Goal: Task Accomplishment & Management: Use online tool/utility

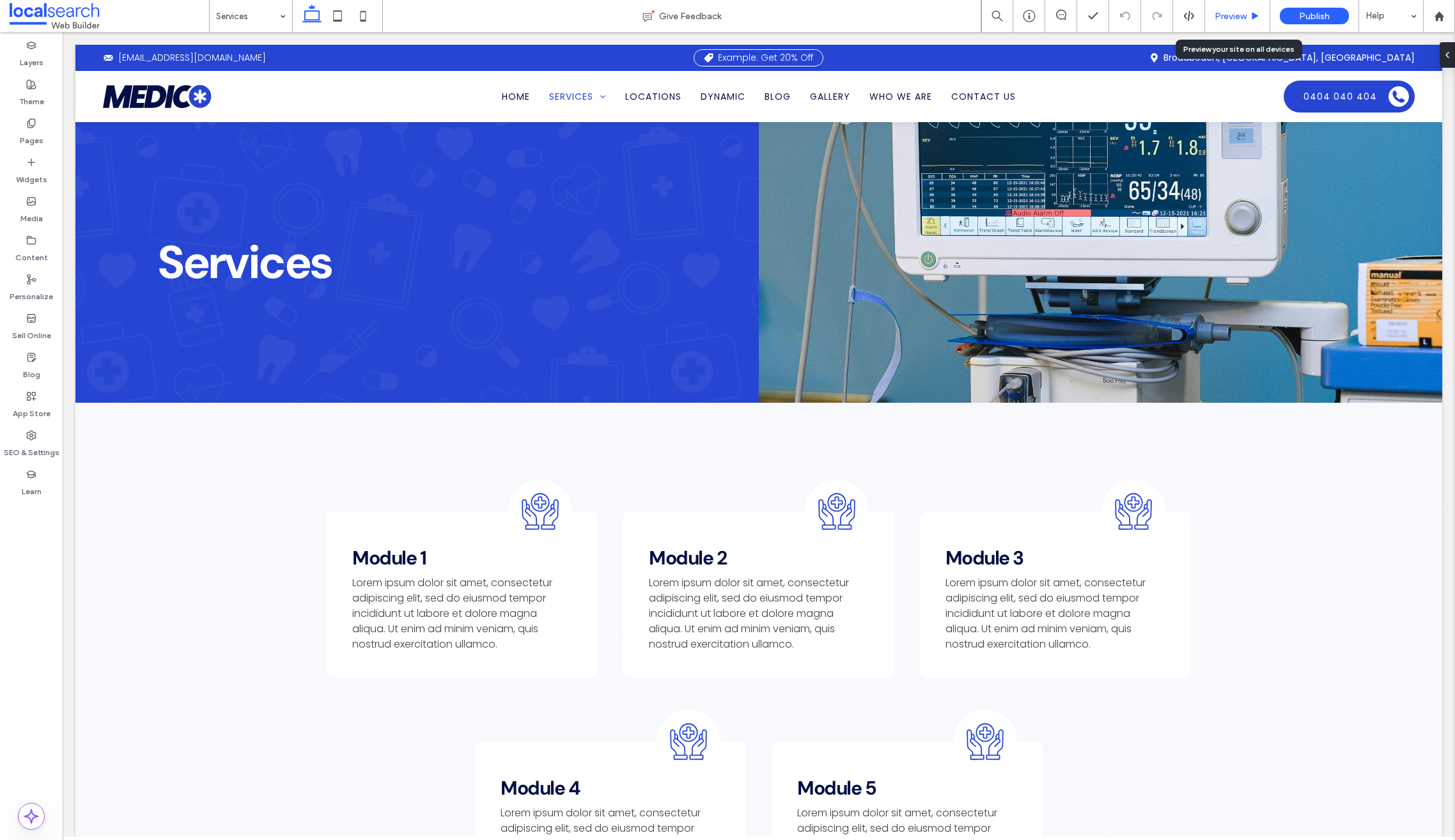
click at [1237, 17] on span "Preview" at bounding box center [1230, 17] width 32 height 11
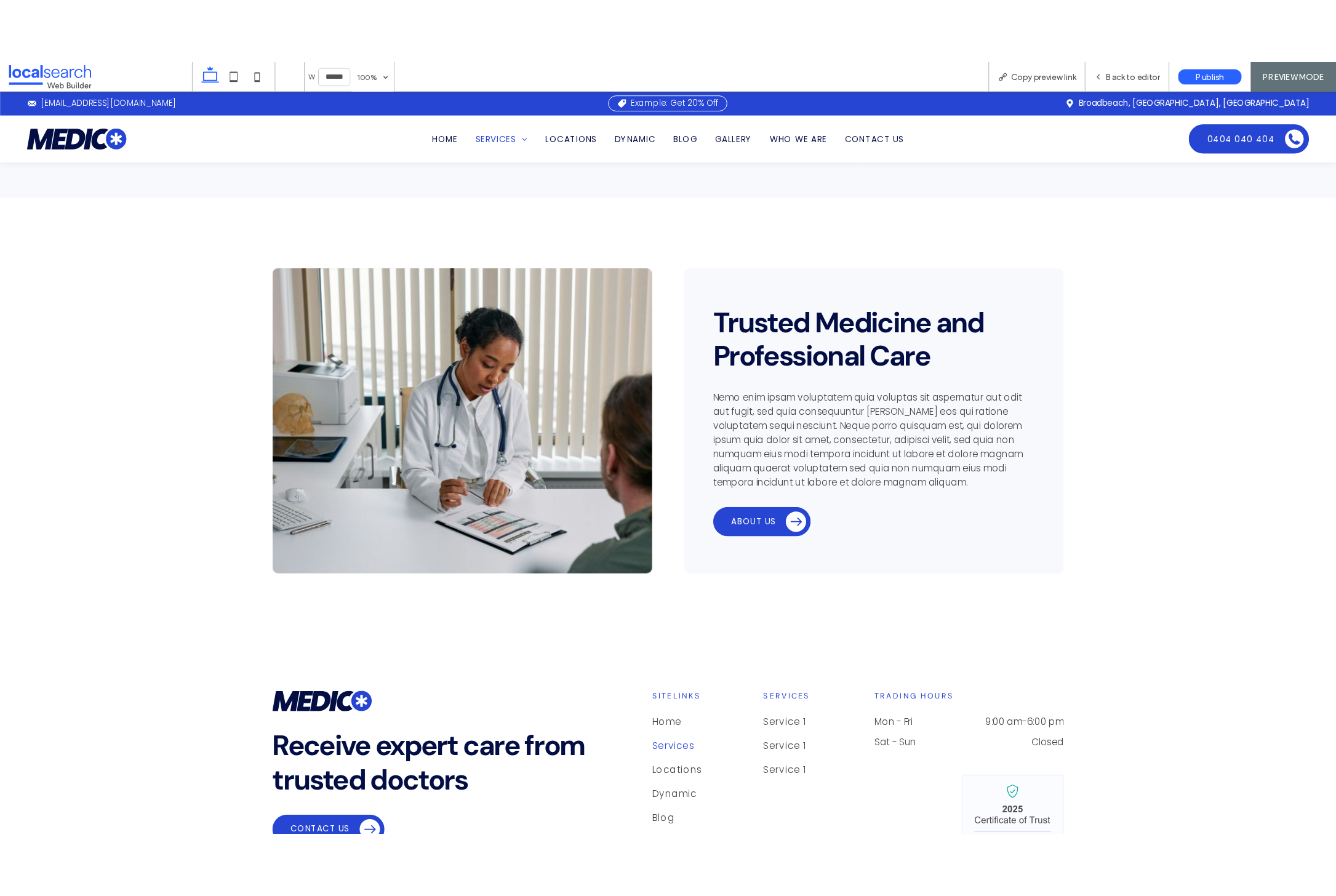
scroll to position [1038, 0]
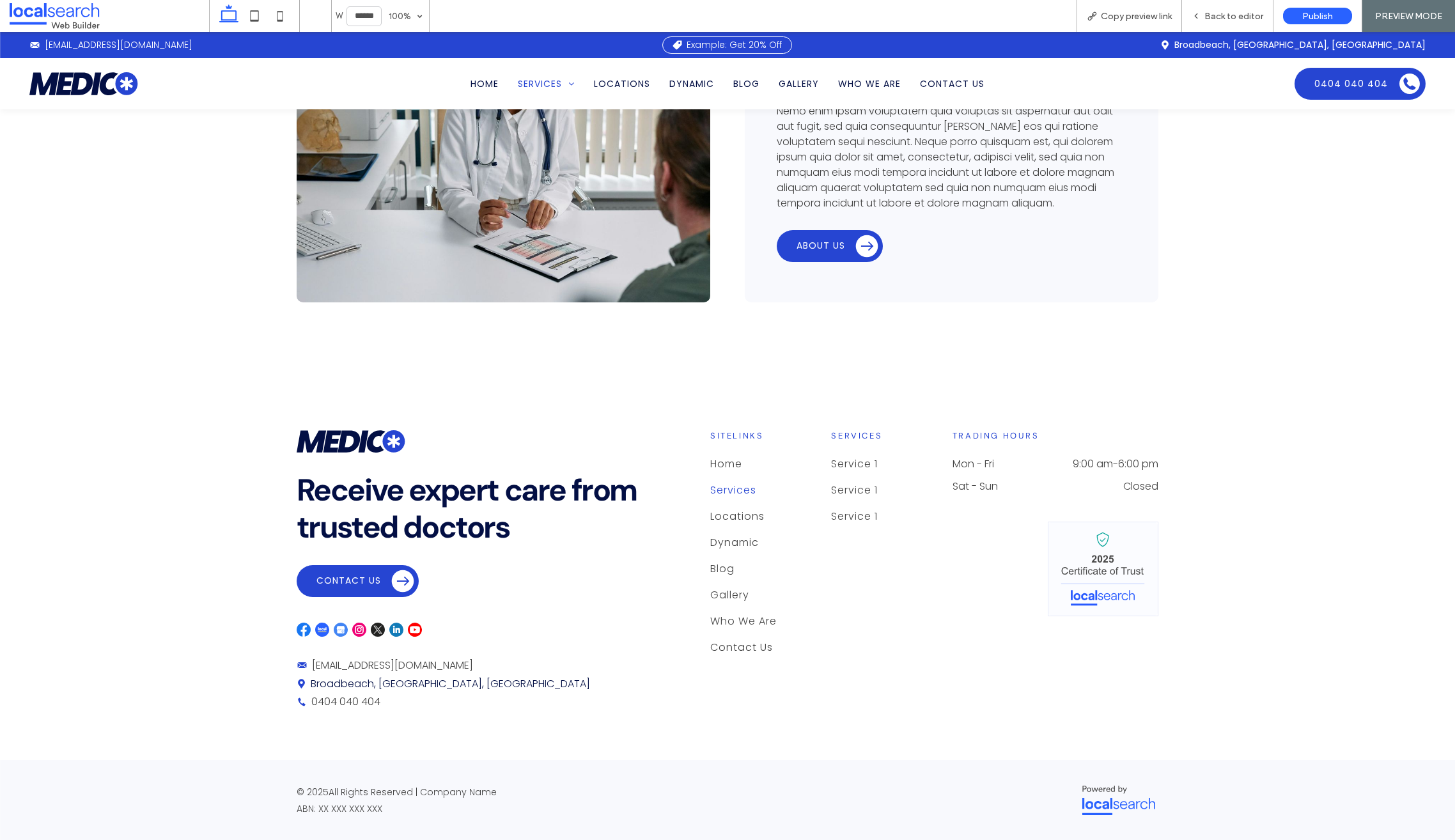
click at [97, 86] on img at bounding box center [84, 83] width 109 height 22
click at [1143, 16] on span "Copy preview link" at bounding box center [1136, 17] width 71 height 11
click at [1226, 9] on div "Back to editor" at bounding box center [1227, 16] width 91 height 32
click at [1223, 17] on span "Back to editor" at bounding box center [1234, 17] width 59 height 11
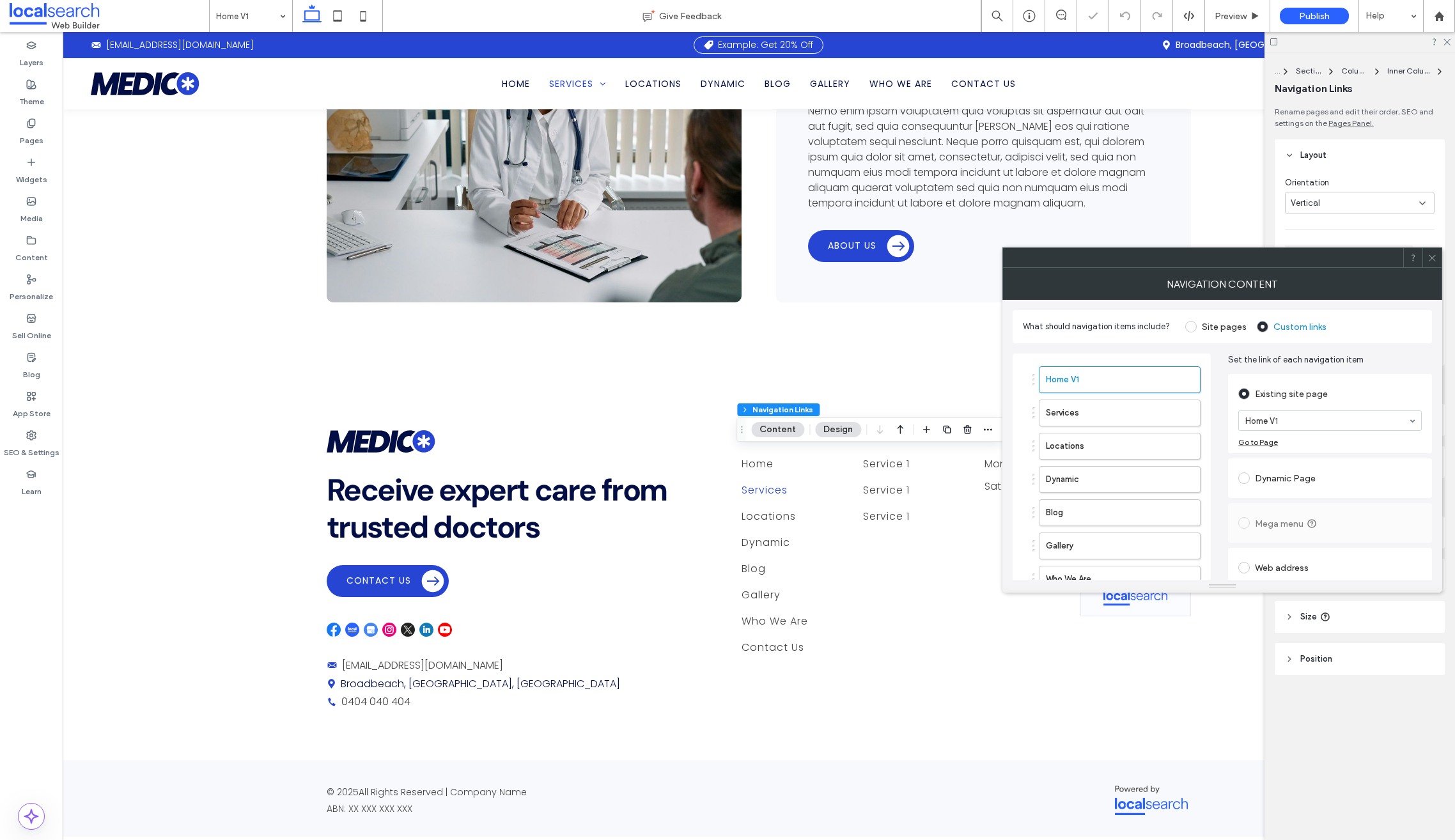
click at [1434, 256] on icon at bounding box center [1432, 258] width 9 height 9
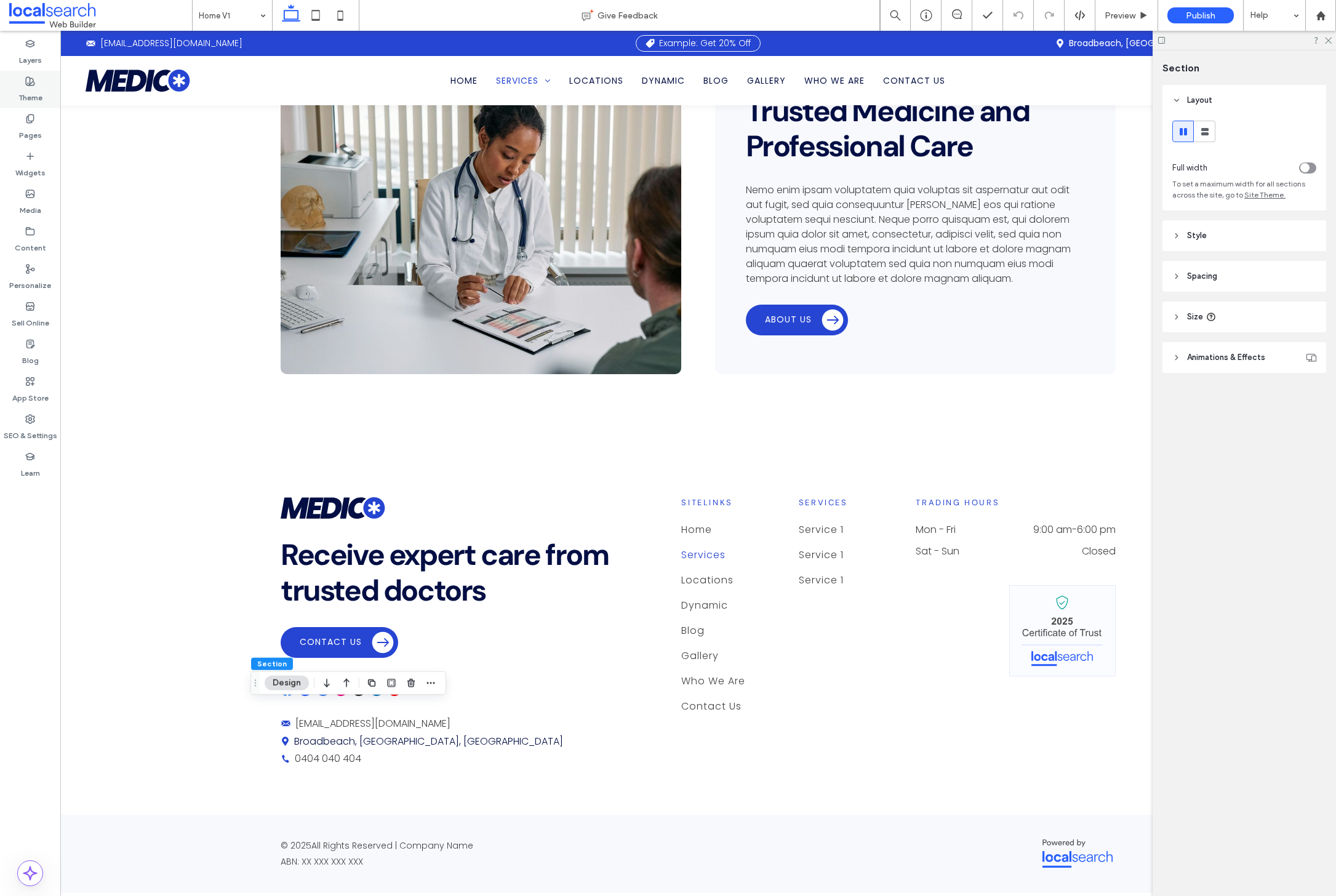
click at [25, 87] on label "Theme" at bounding box center [30, 94] width 24 height 17
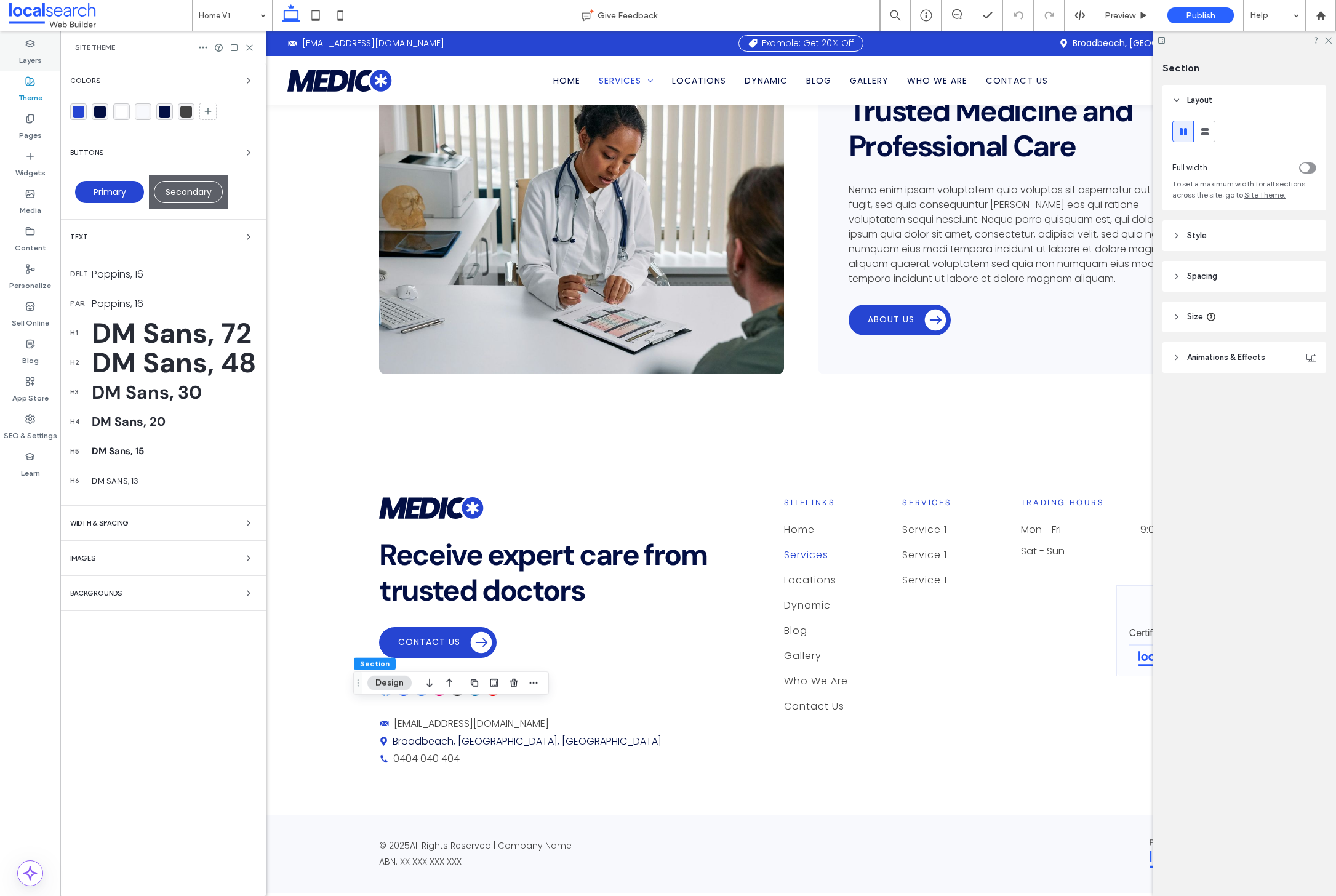
click at [31, 59] on label "Layers" at bounding box center [31, 57] width 23 height 17
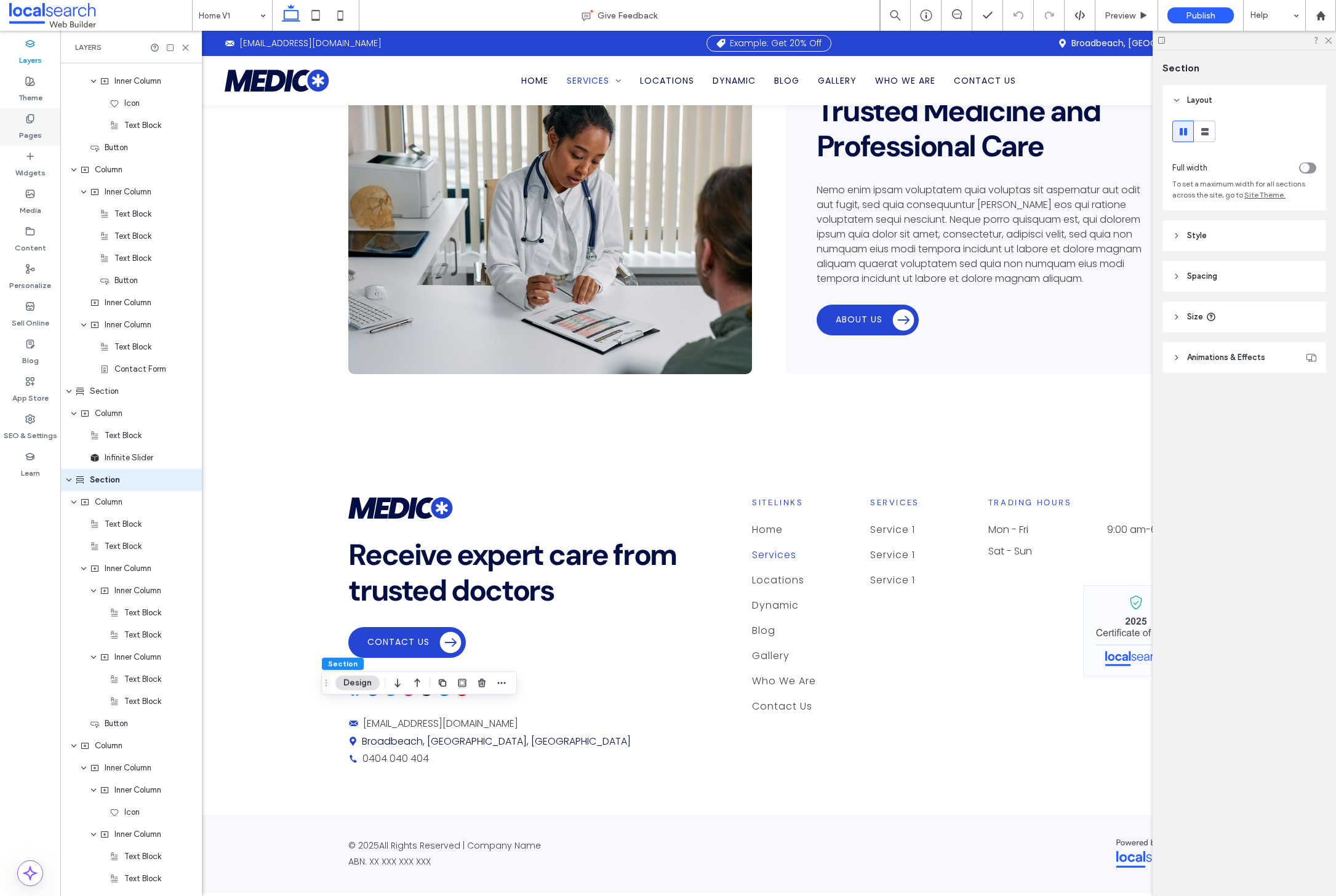
click at [28, 120] on icon at bounding box center [29, 118] width 10 height 10
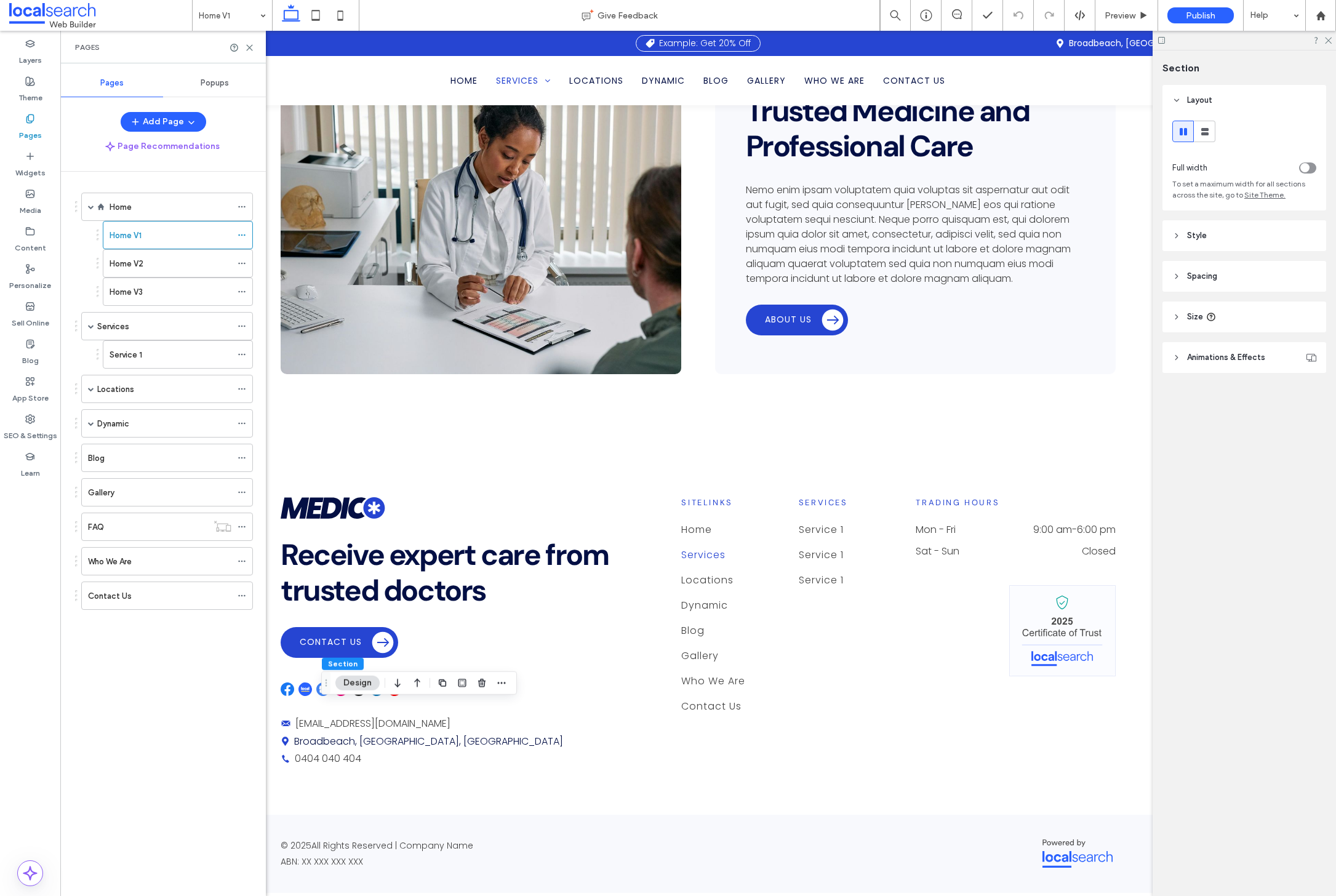
scroll to position [1145, 0]
click at [36, 53] on label "Layers" at bounding box center [31, 57] width 23 height 17
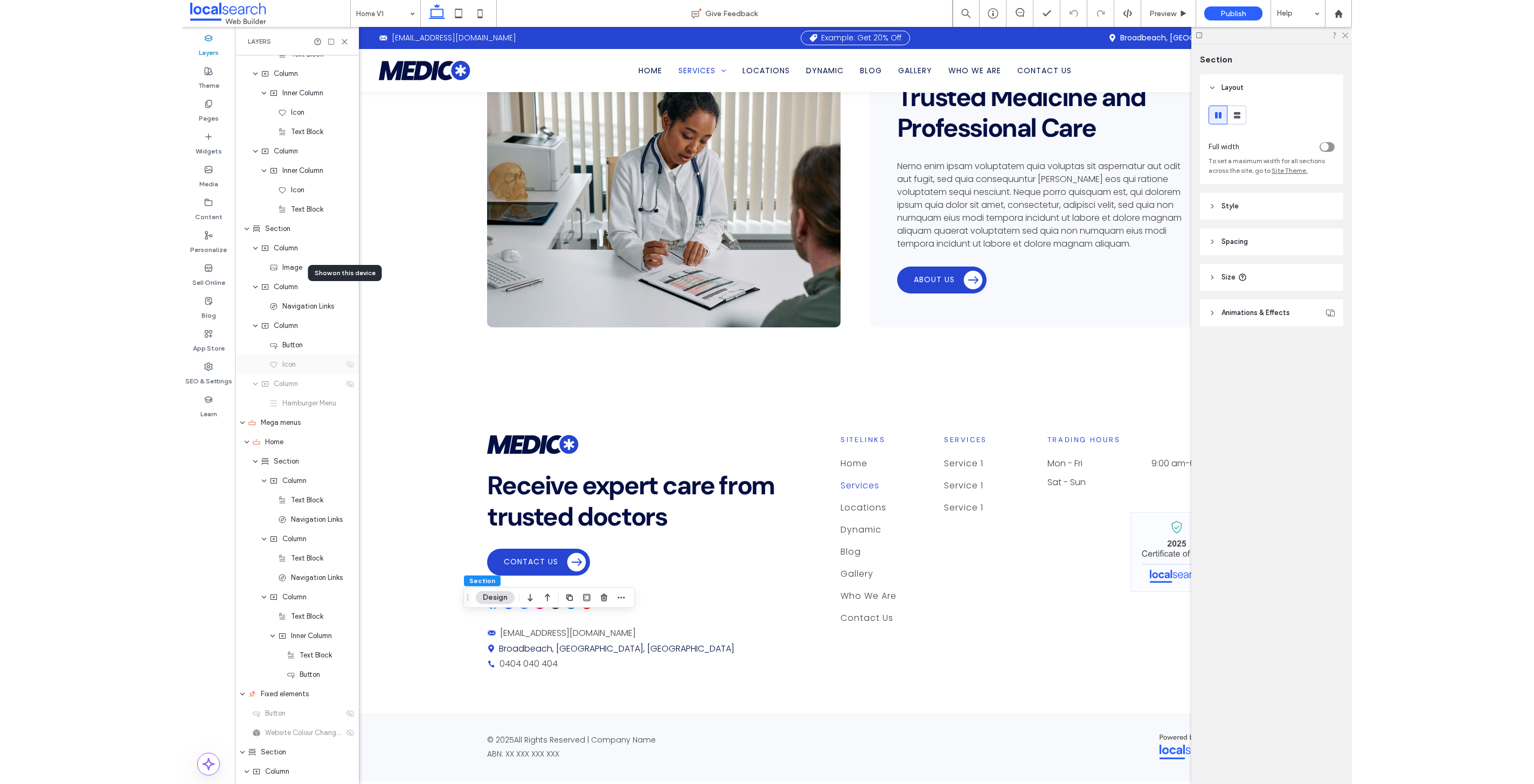
scroll to position [180, 0]
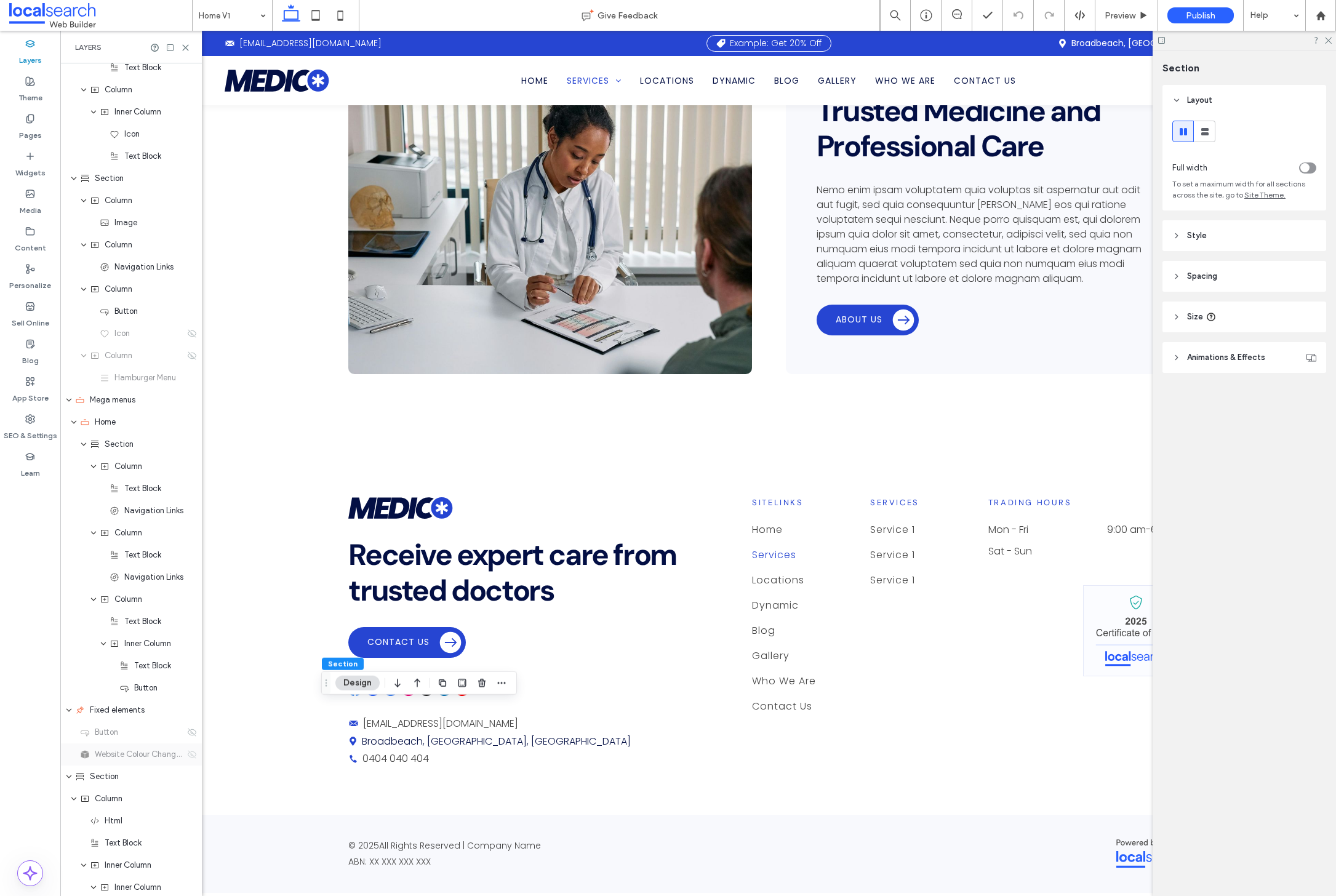
click at [187, 757] on icon at bounding box center [192, 754] width 10 height 10
click at [187, 730] on icon at bounding box center [192, 732] width 10 height 10
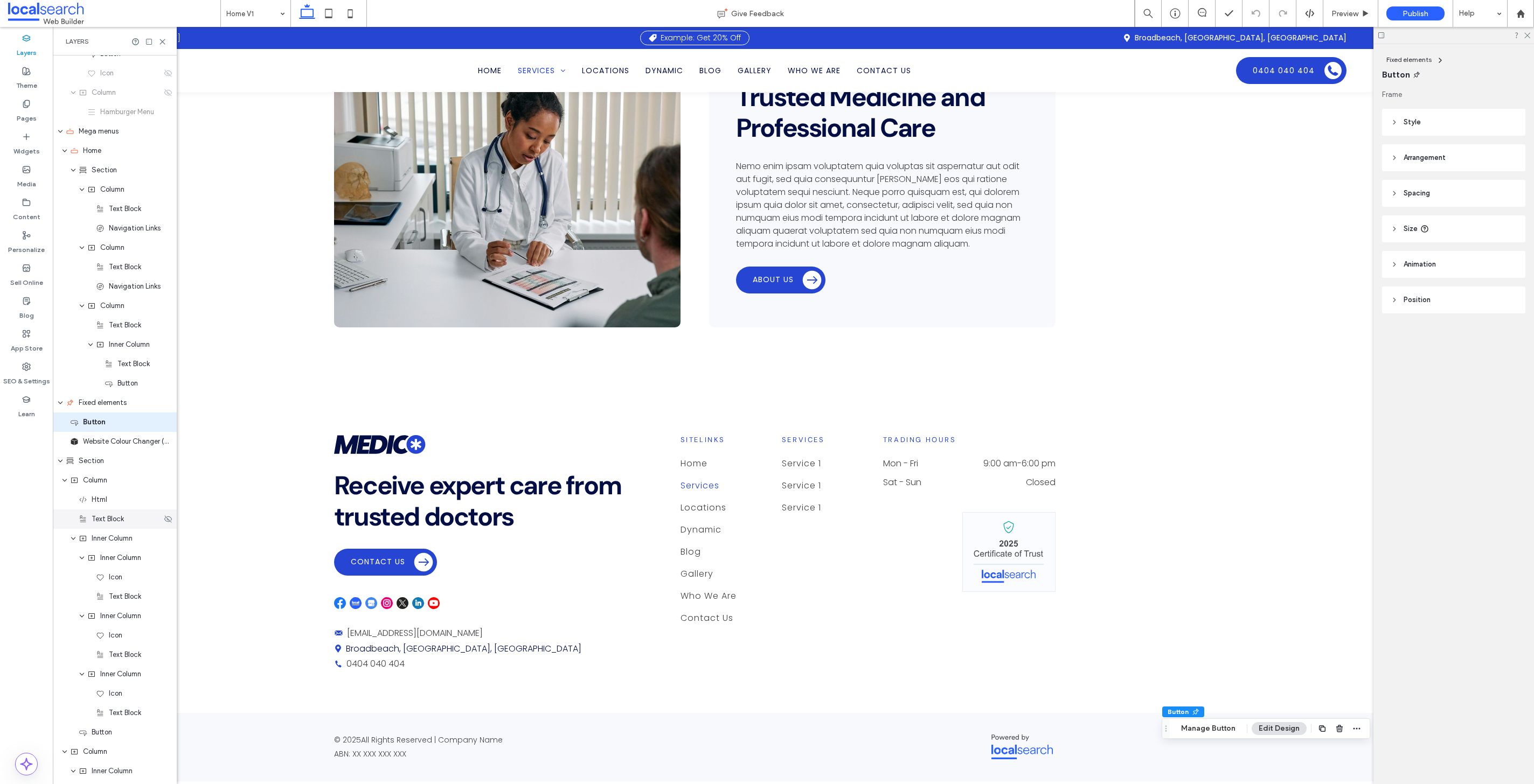
scroll to position [401, 0]
click at [165, 416] on icon at bounding box center [168, 420] width 9 height 9
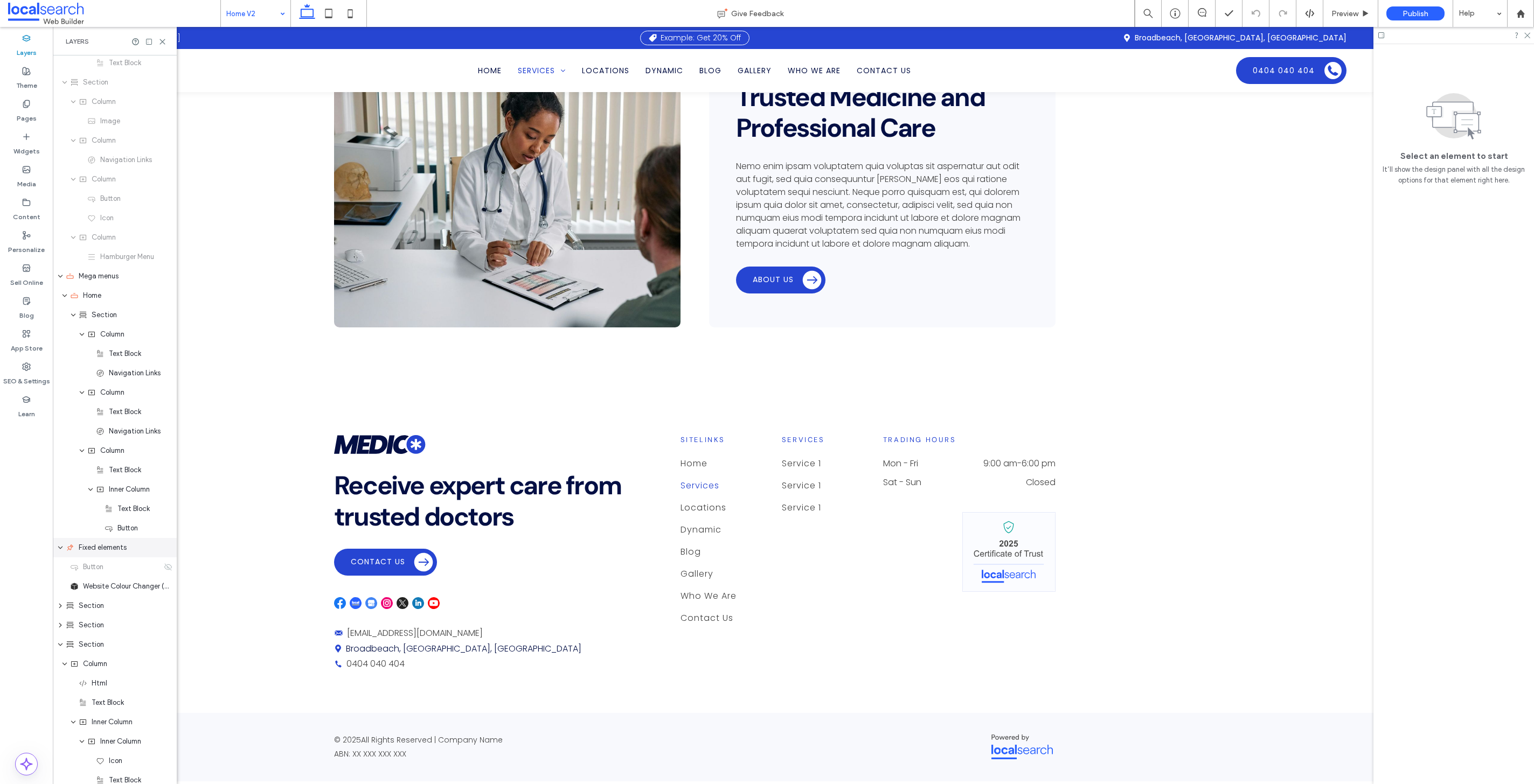
scroll to position [289, 0]
click at [259, 13] on input at bounding box center [252, 13] width 54 height 27
